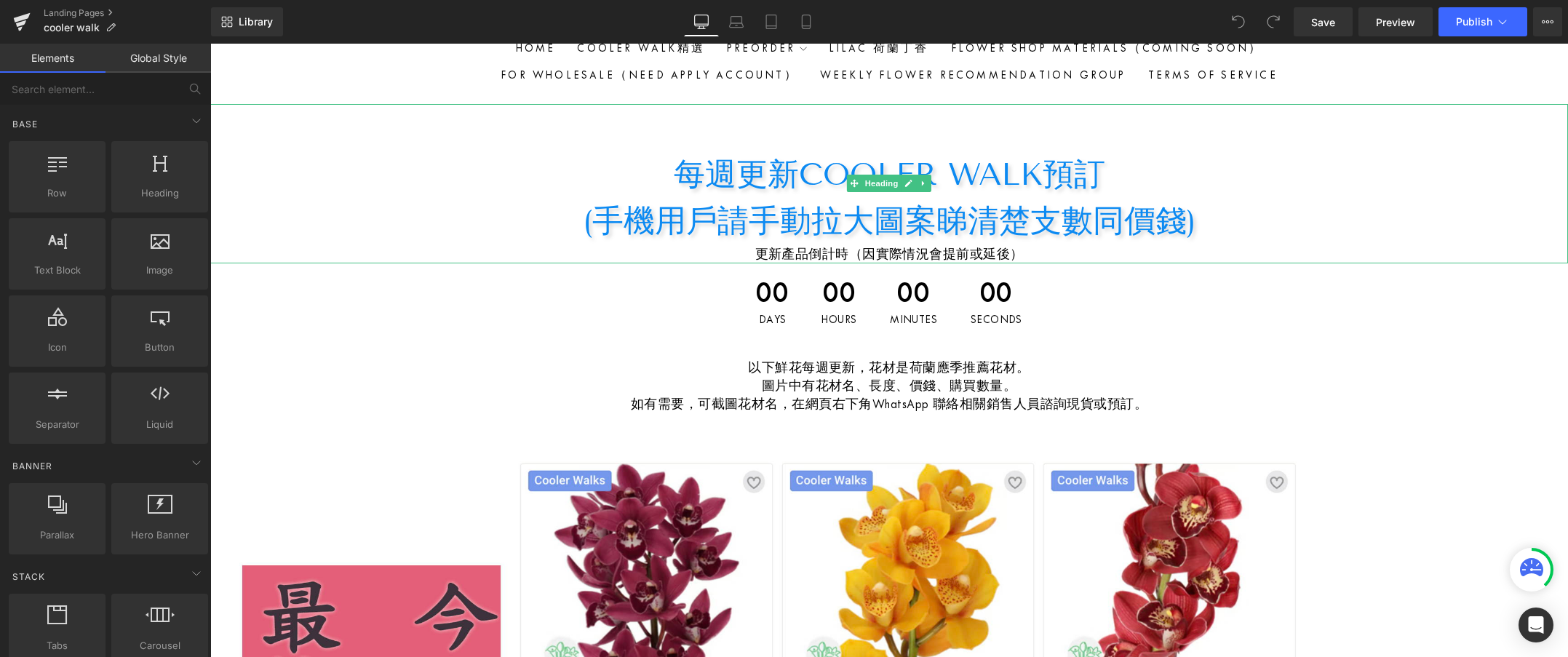
scroll to position [60, 0]
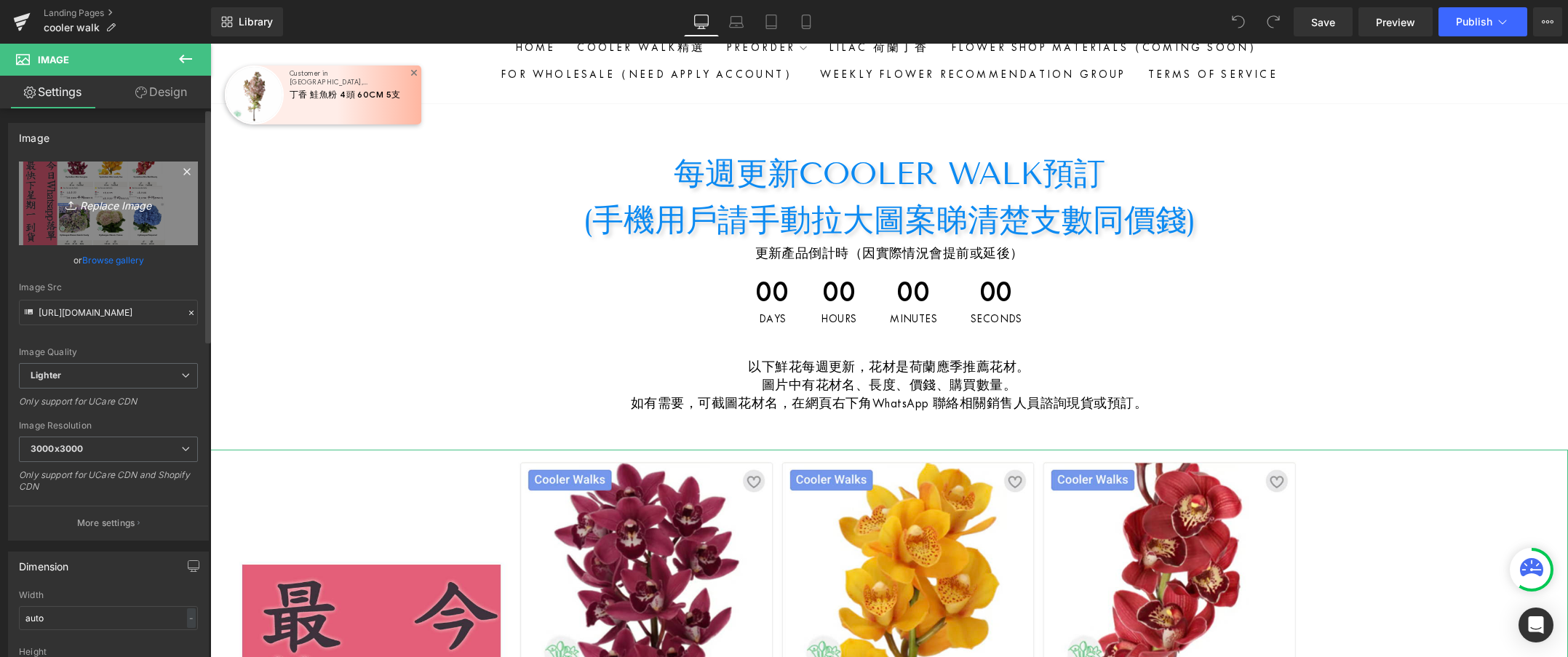
click at [114, 204] on icon "Replace Image" at bounding box center [108, 204] width 116 height 19
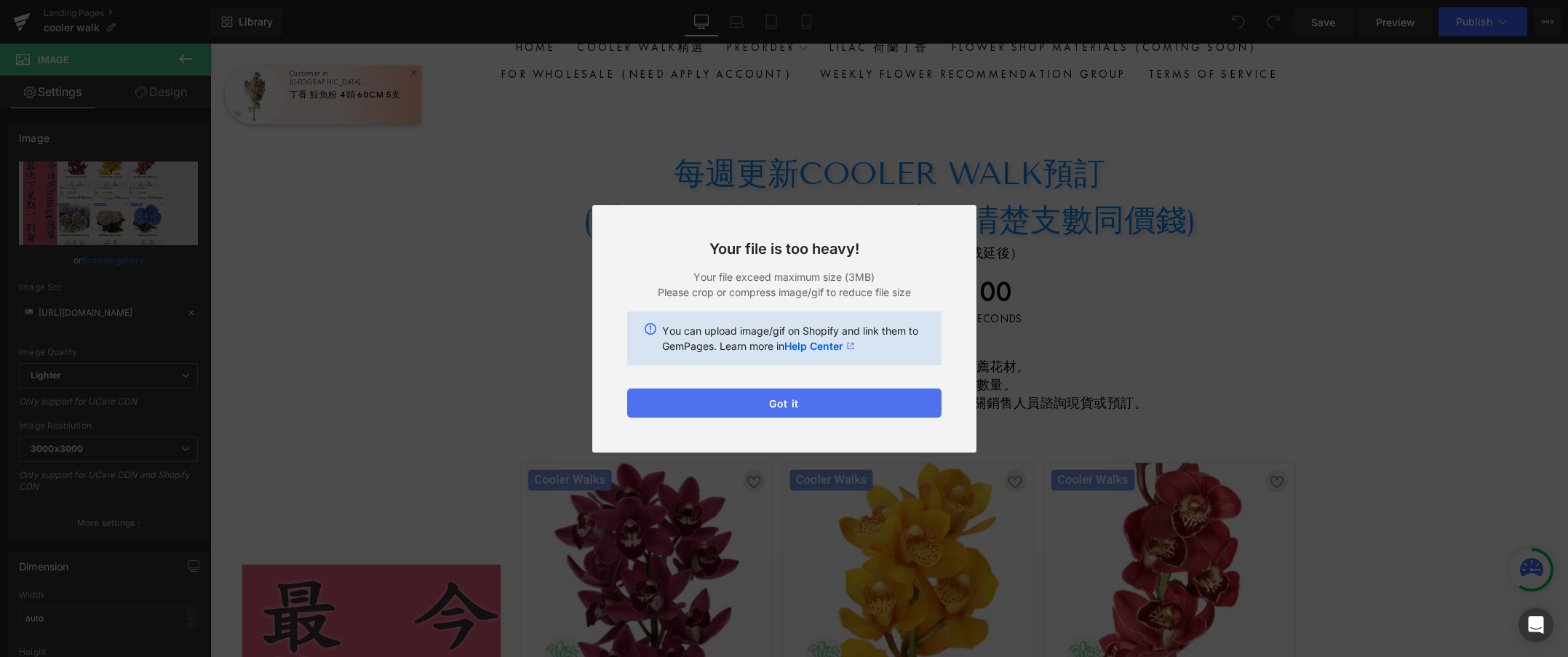
click at [812, 397] on button "Got it" at bounding box center [784, 403] width 315 height 29
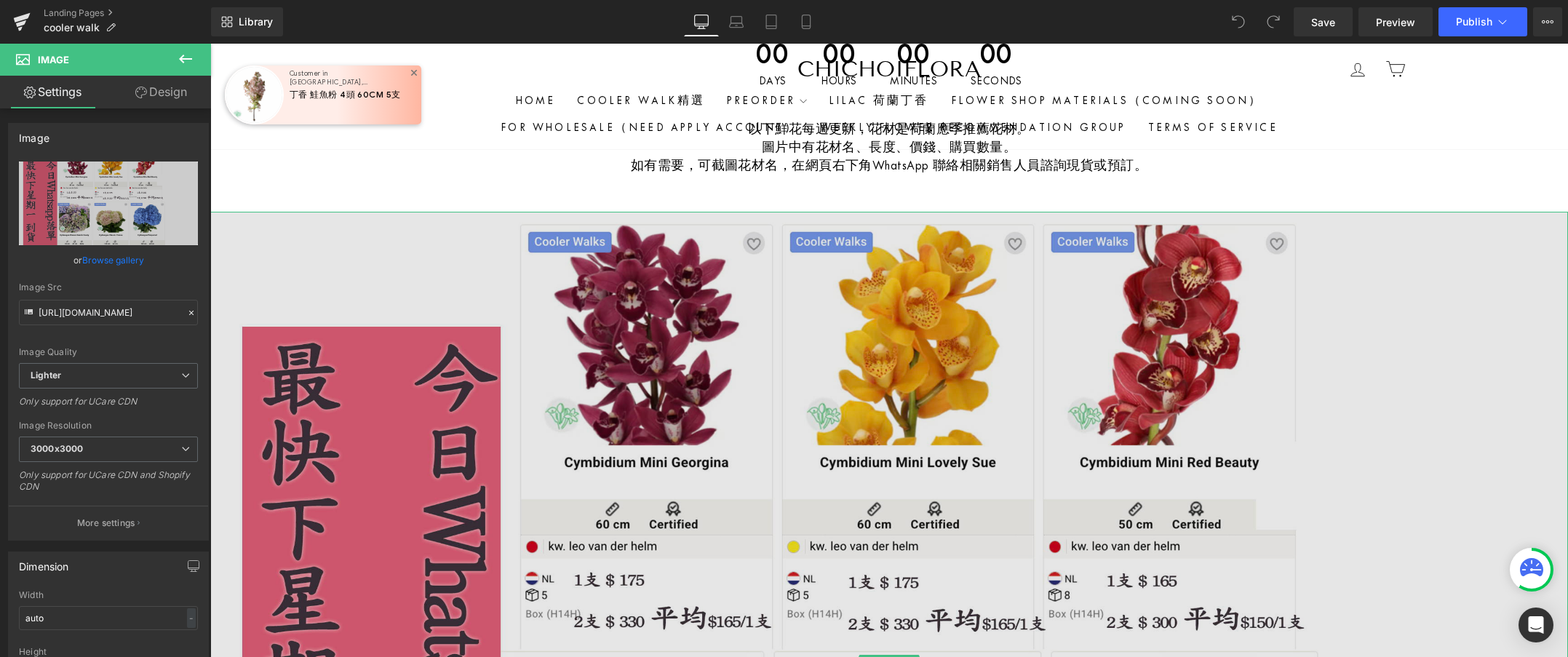
scroll to position [328, 0]
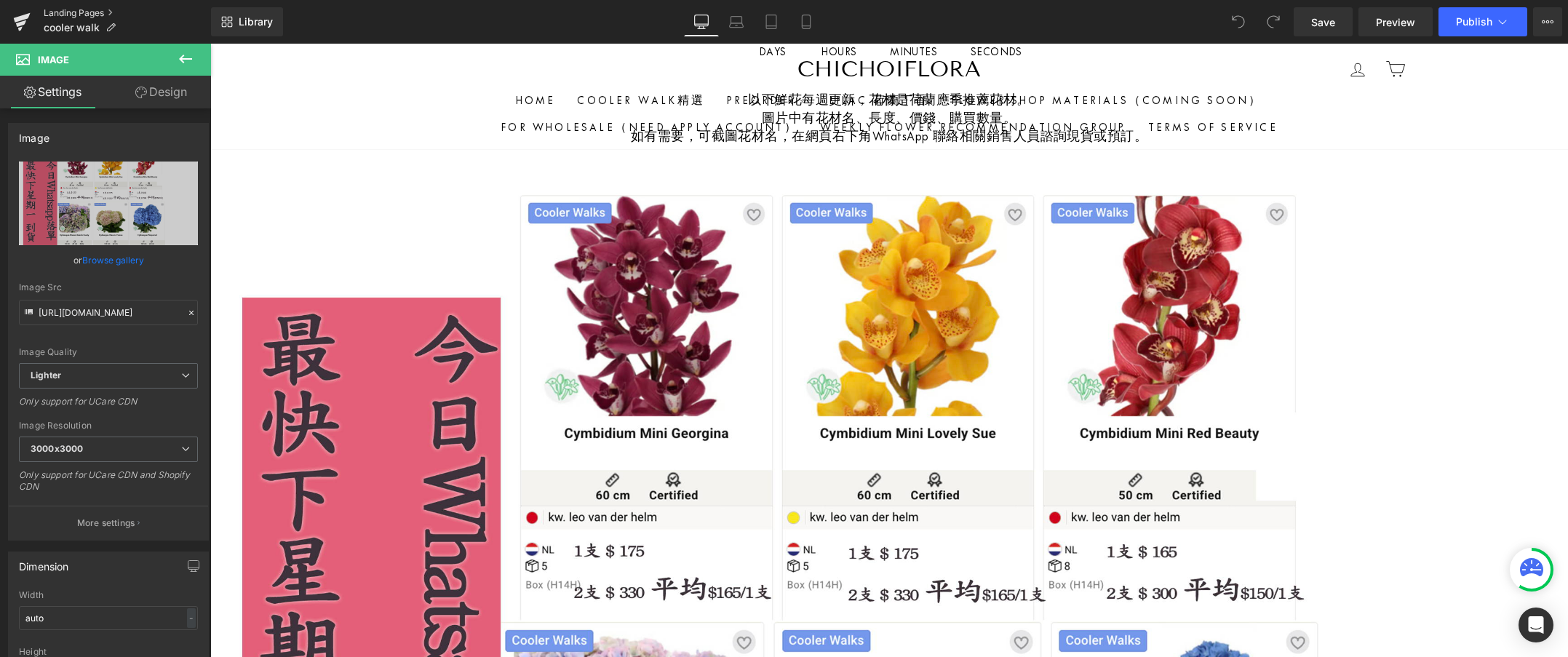
click at [82, 15] on link "Landing Pages" at bounding box center [127, 13] width 168 height 12
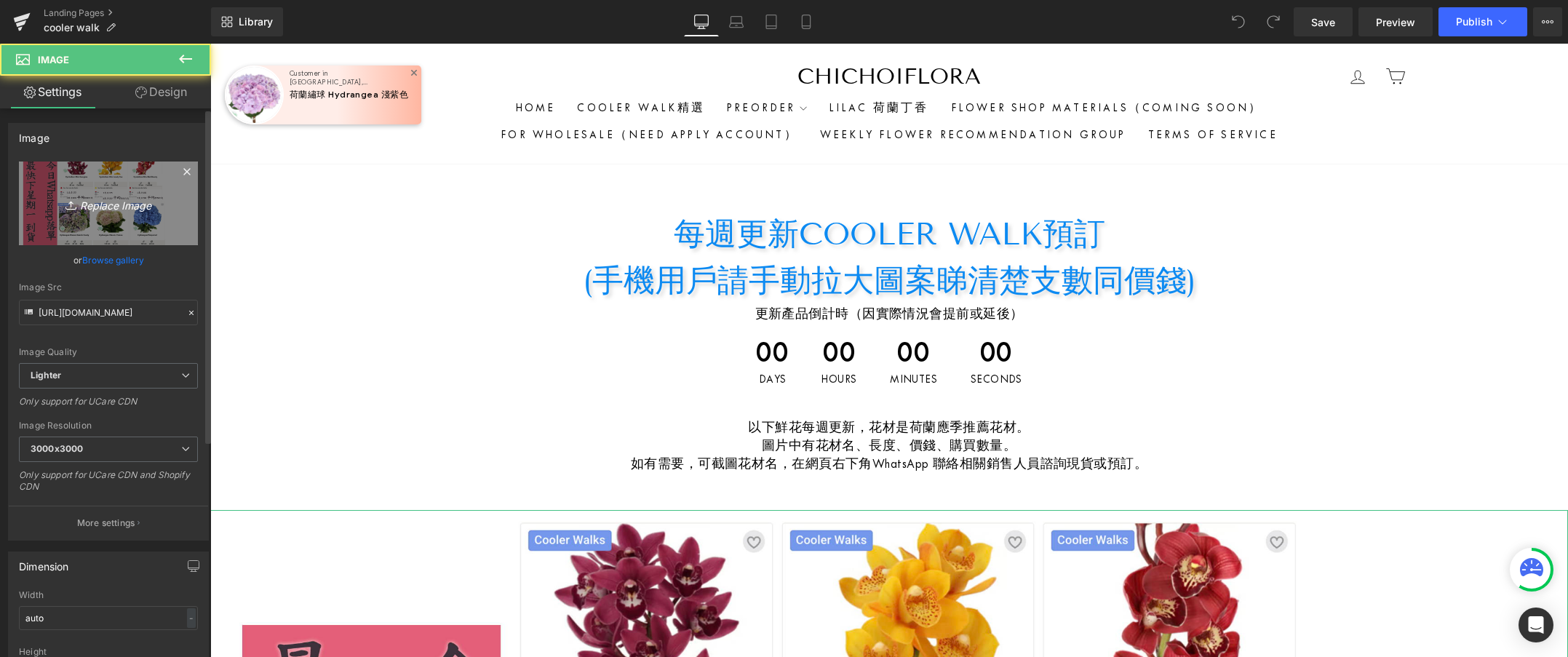
click at [102, 207] on icon "Replace Image" at bounding box center [108, 204] width 116 height 19
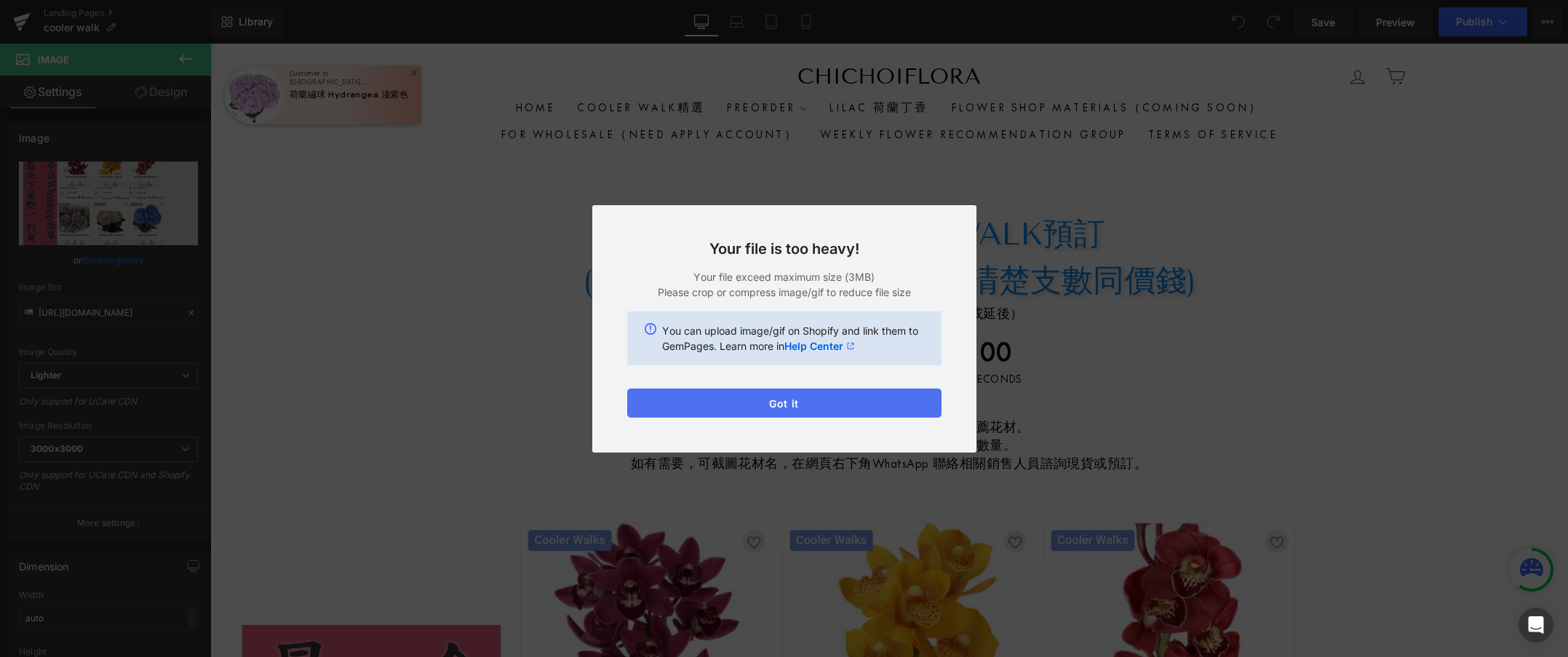
click at [730, 400] on button "Got it" at bounding box center [784, 403] width 315 height 29
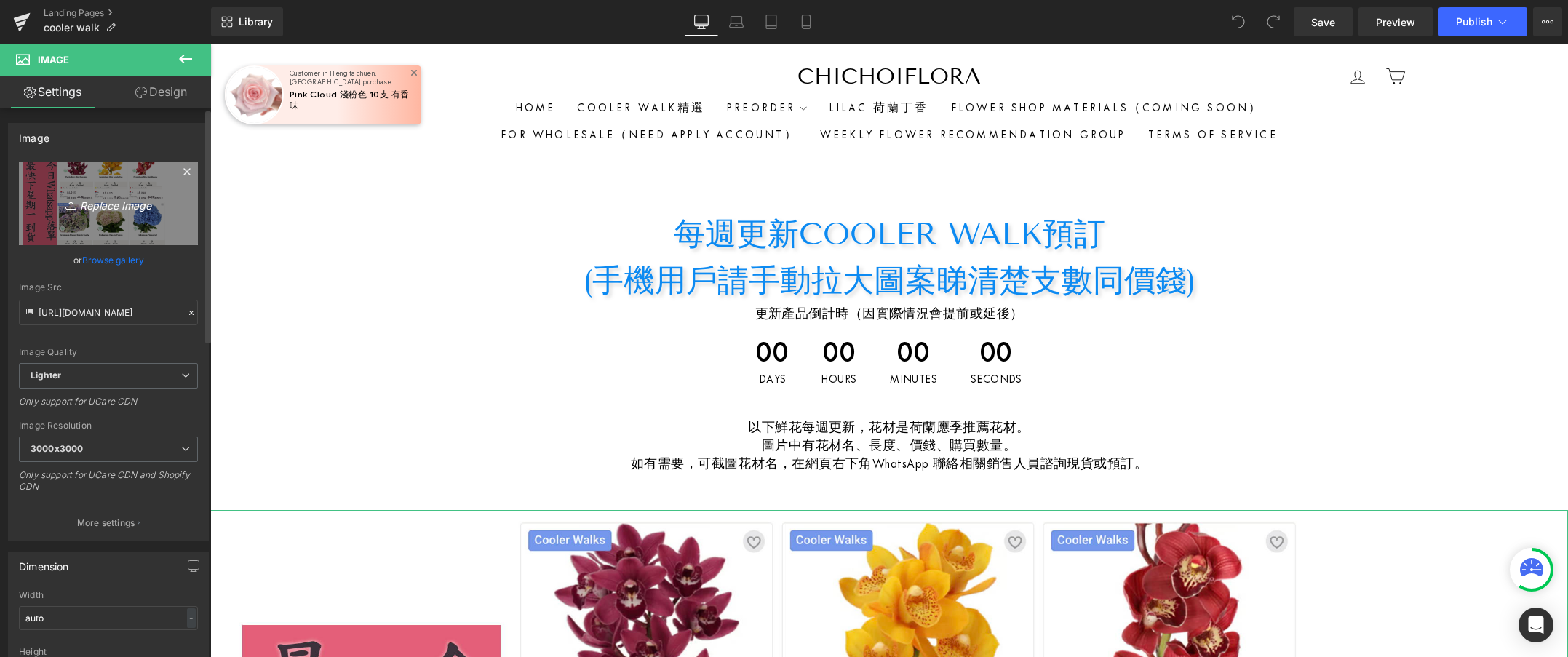
click at [128, 208] on icon "Replace Image" at bounding box center [108, 204] width 116 height 19
type input "C:\fakepath\fsdafdasf.jpg"
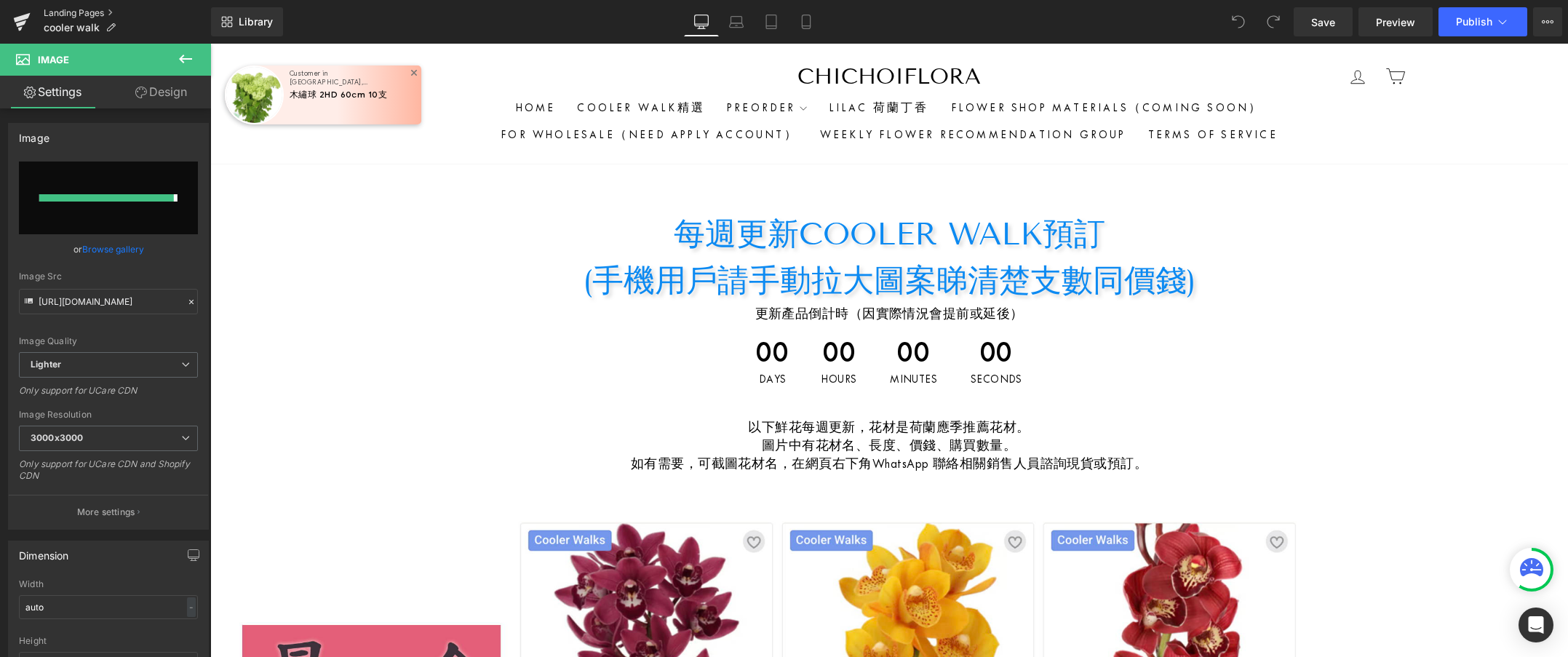
type input "https://ucarecdn.com/7b824247-c351-484e-8827-2d7e3d97ba26/-/format/auto/-/previ…"
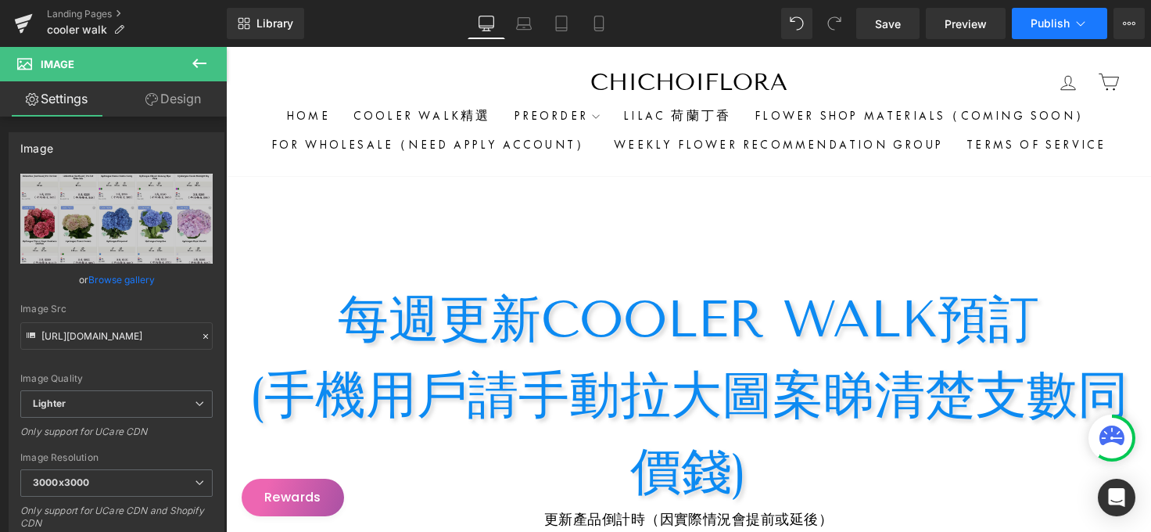
click at [1042, 30] on button "Publish" at bounding box center [1059, 23] width 95 height 31
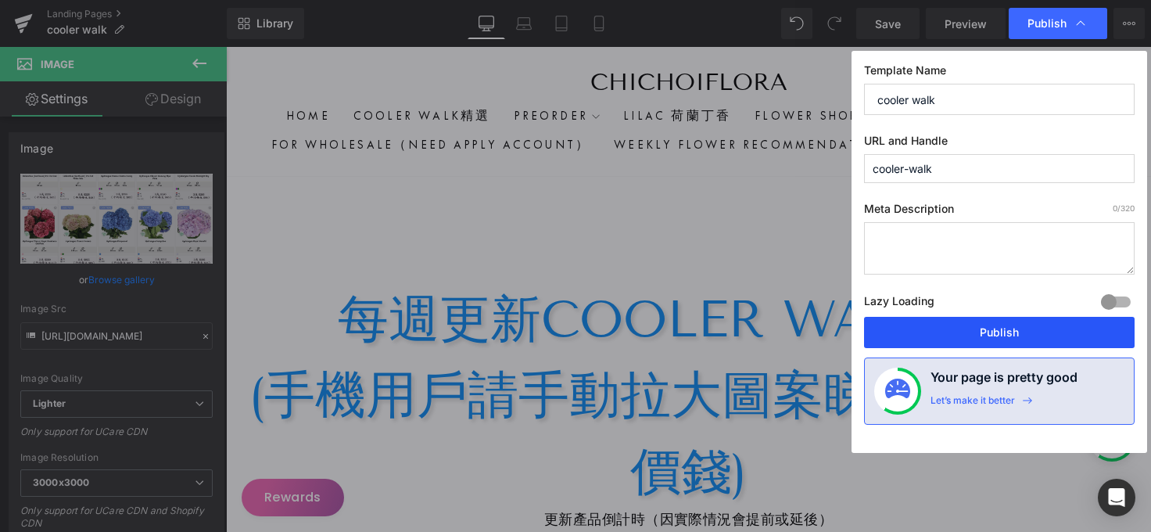
click at [983, 340] on button "Publish" at bounding box center [999, 332] width 271 height 31
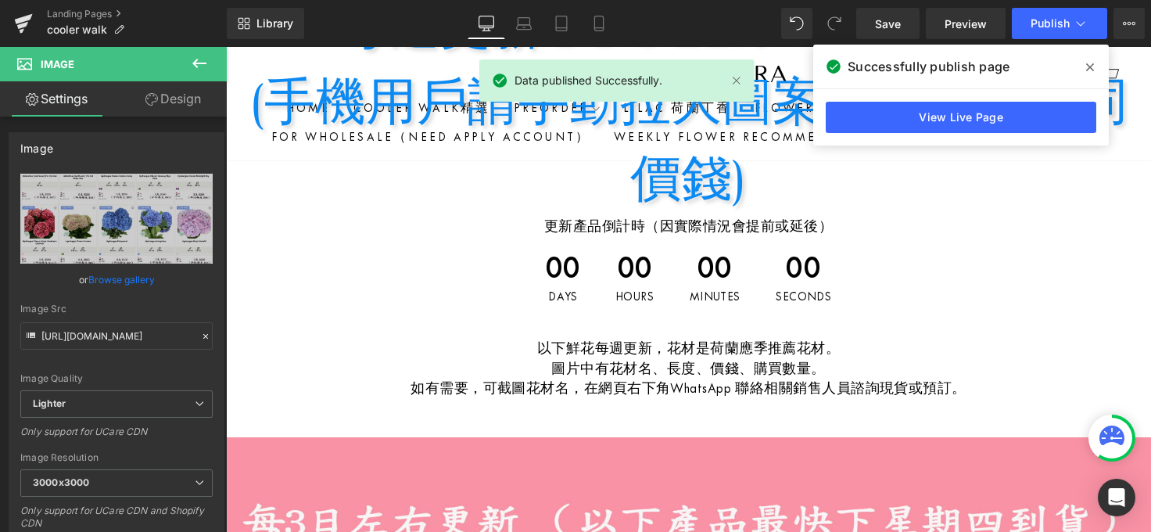
scroll to position [260, 0]
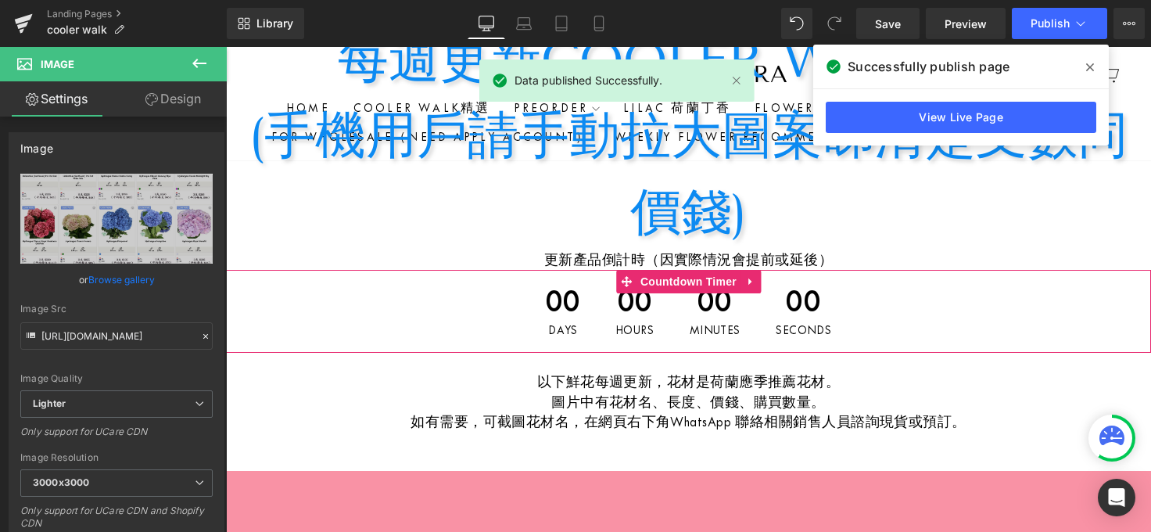
click at [569, 322] on div "00 Days" at bounding box center [563, 311] width 66 height 83
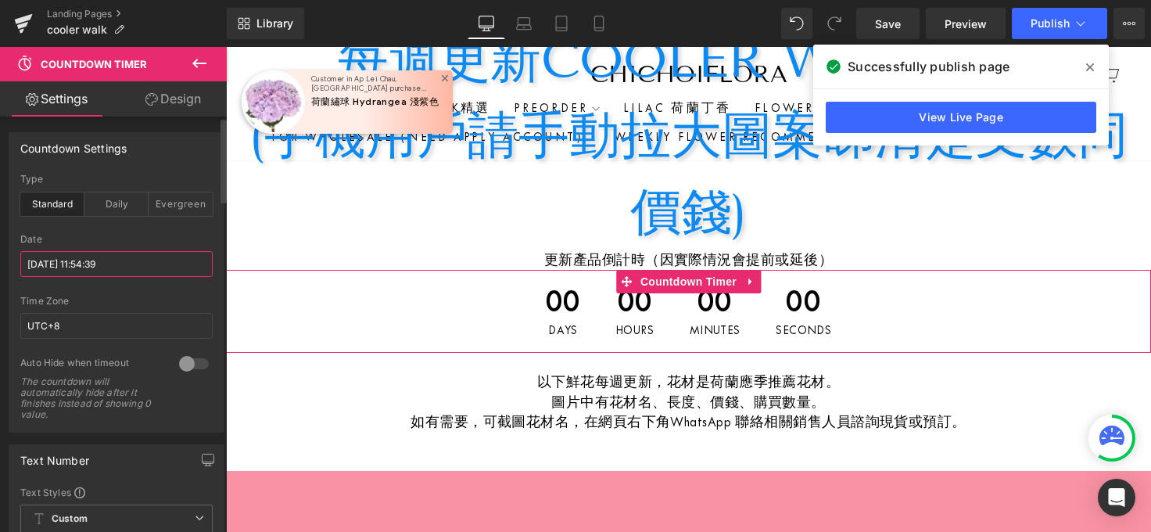
click at [92, 270] on input "2025/08/07 11:54:39" at bounding box center [116, 264] width 192 height 26
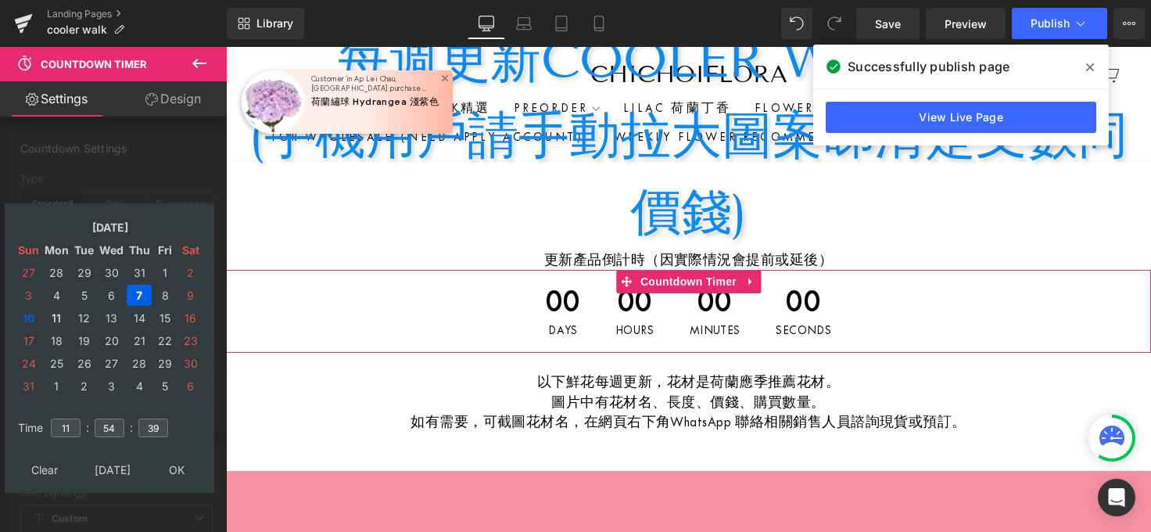
click at [63, 317] on td "11" at bounding box center [56, 317] width 27 height 21
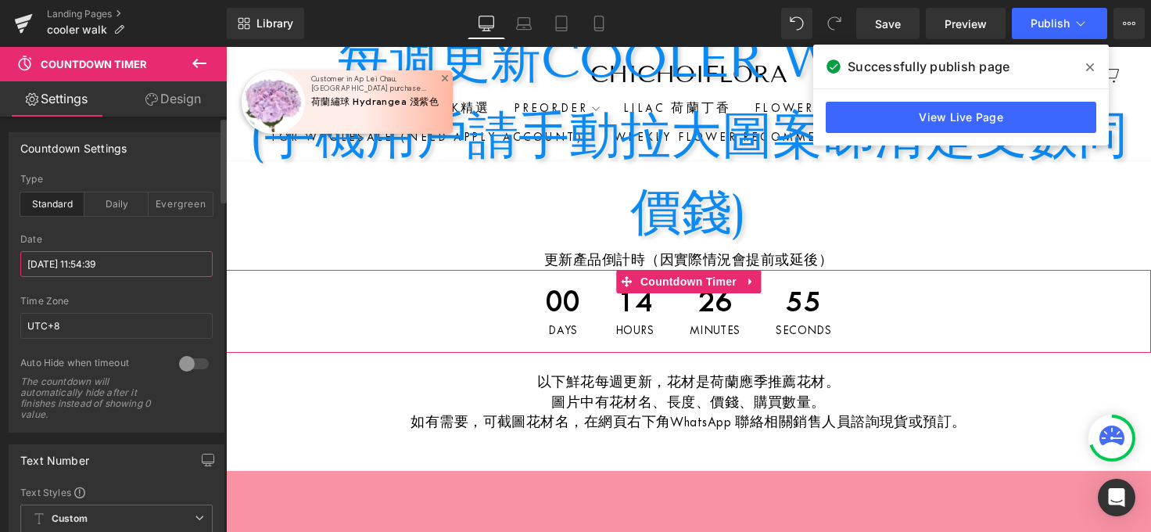
click at [71, 271] on input "2025/08/11 11:54:39" at bounding box center [116, 264] width 192 height 26
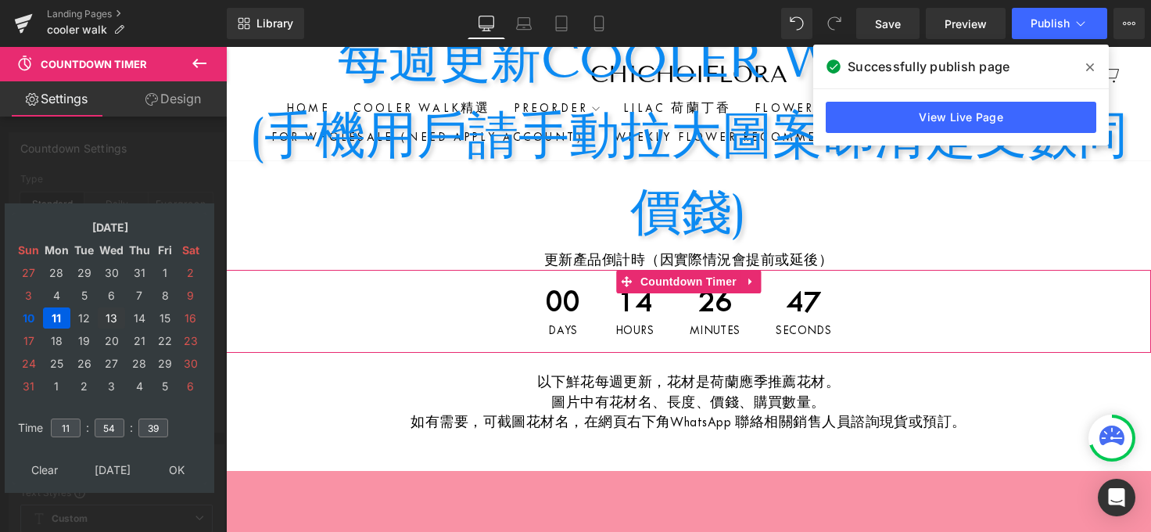
click at [116, 314] on td "13" at bounding box center [111, 317] width 27 height 21
type input "2025/08/13 11:54:39"
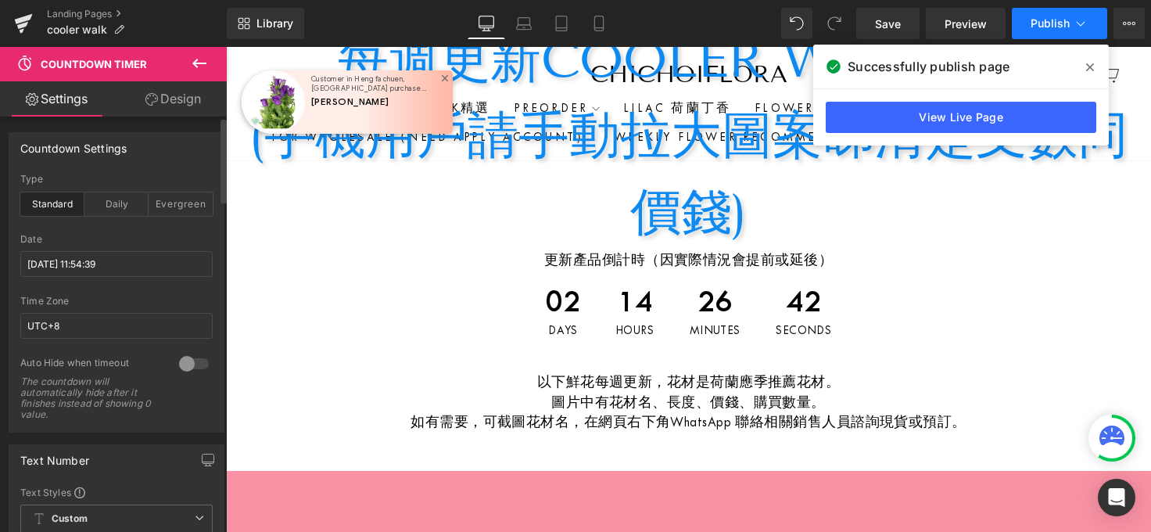
click at [1055, 25] on span "Publish" at bounding box center [1049, 23] width 39 height 13
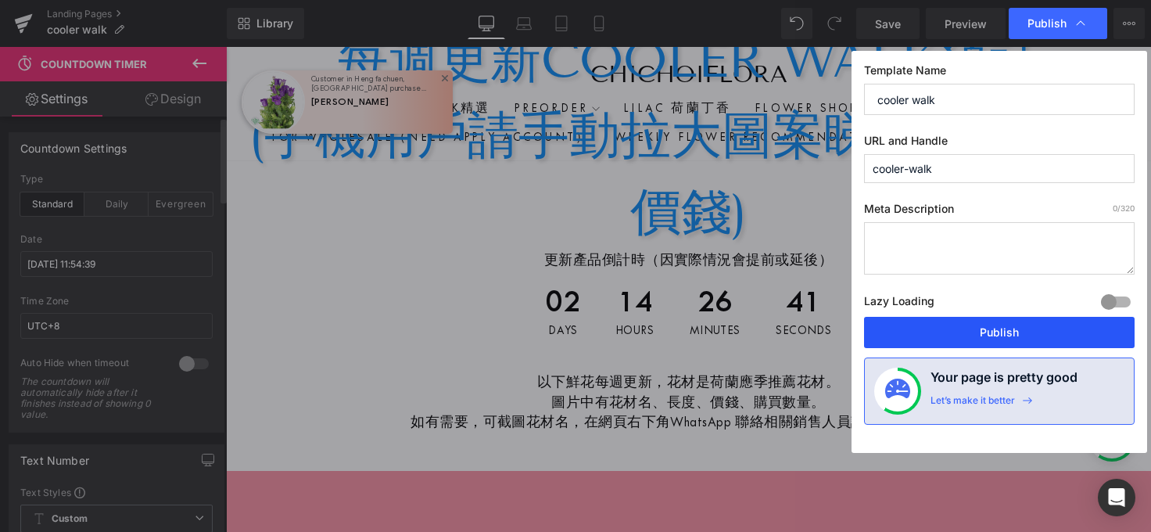
click at [1008, 341] on button "Publish" at bounding box center [999, 332] width 271 height 31
